Goal: Find specific page/section: Find specific page/section

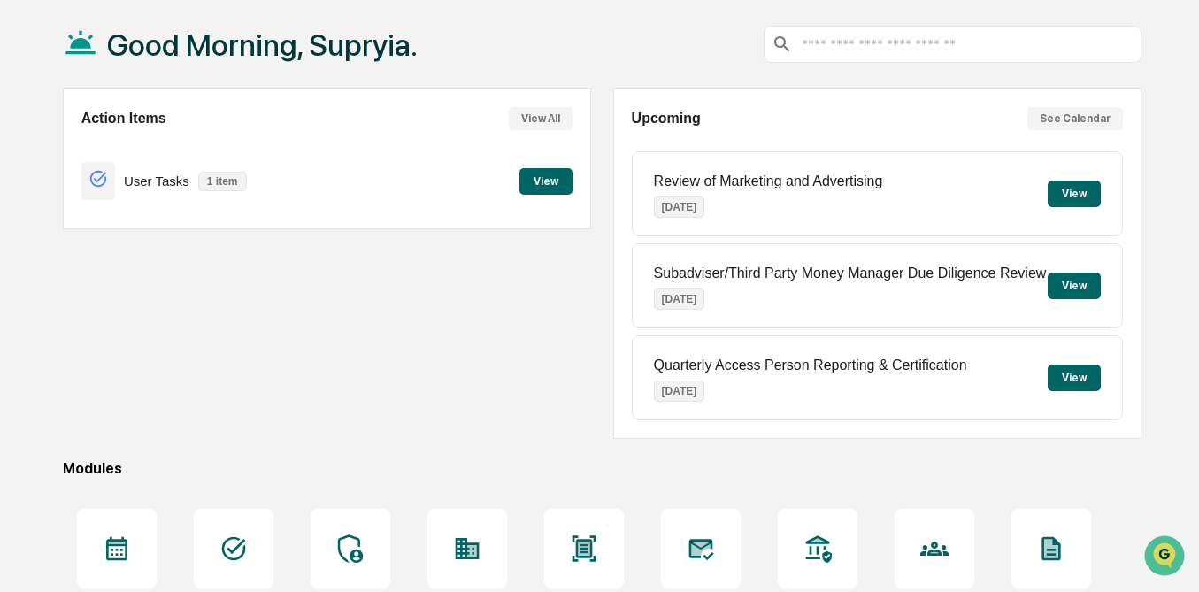
click at [547, 181] on button "View" at bounding box center [546, 181] width 53 height 27
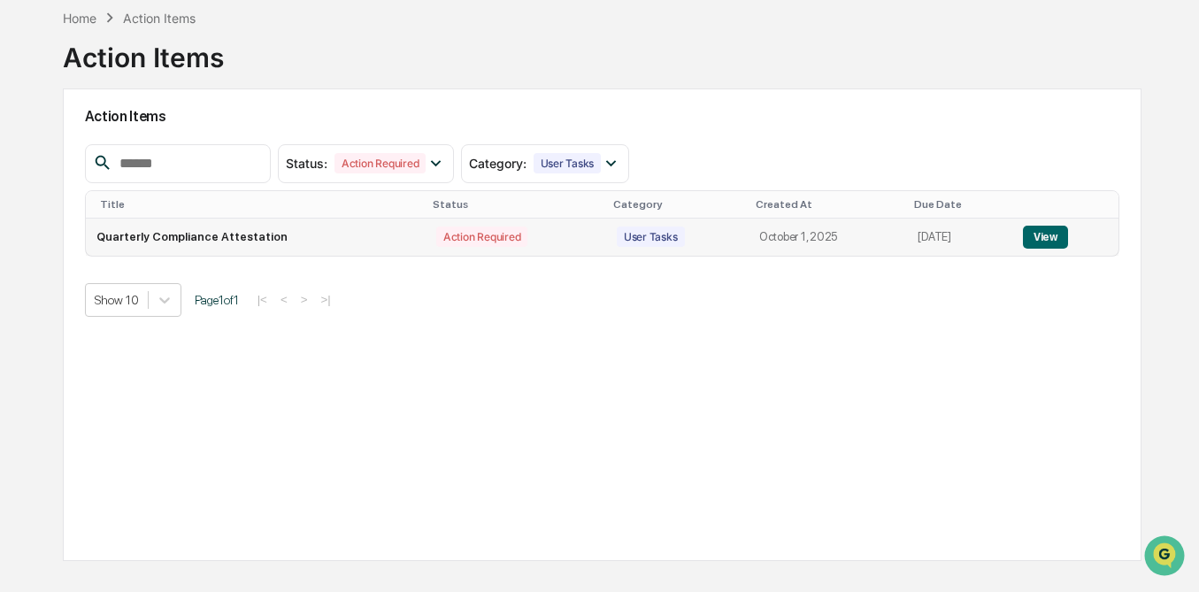
click at [1041, 239] on button "View" at bounding box center [1045, 237] width 45 height 23
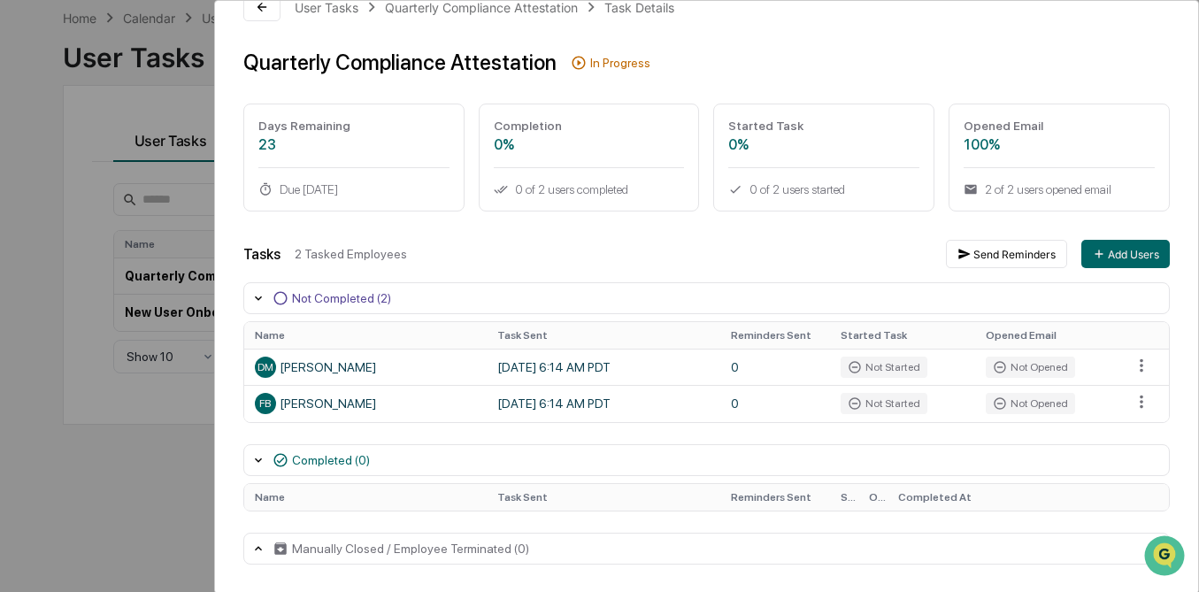
scroll to position [40, 0]
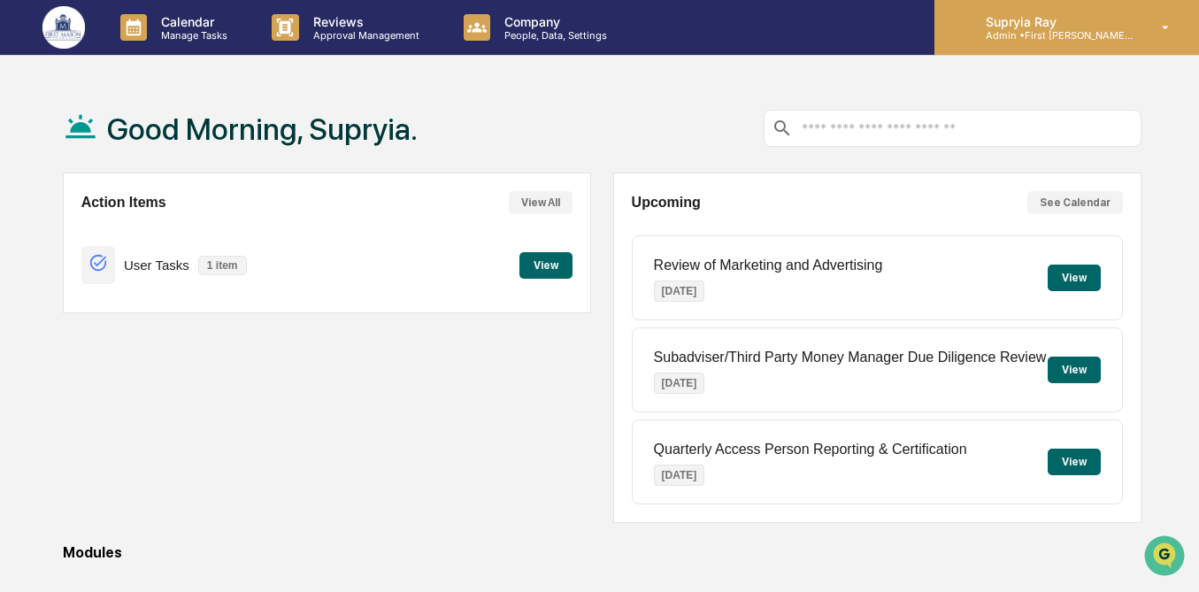
click at [1085, 31] on p "Admin • First [PERSON_NAME] Financial" at bounding box center [1054, 35] width 165 height 12
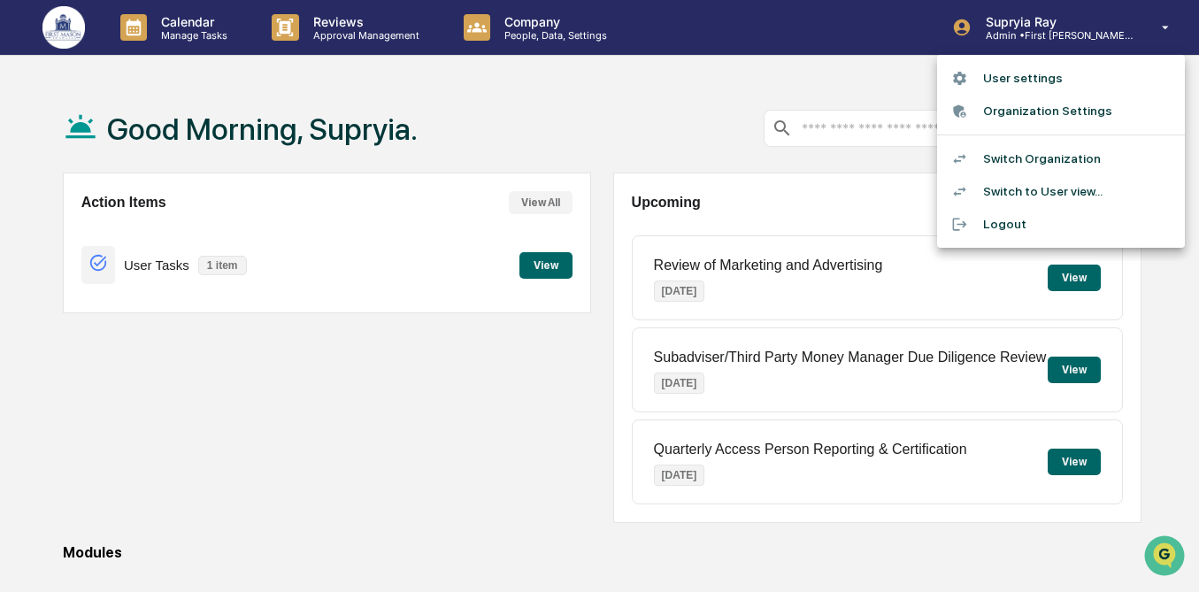
click at [1051, 153] on li "Switch Organization" at bounding box center [1061, 158] width 248 height 33
